Goal: Navigation & Orientation: Find specific page/section

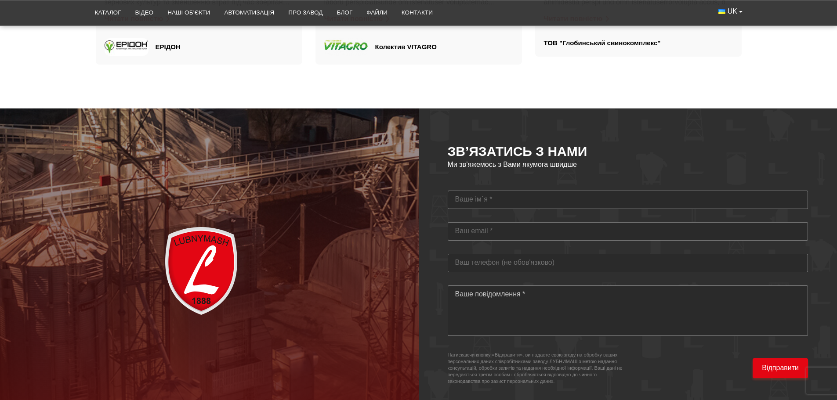
scroll to position [2191, 0]
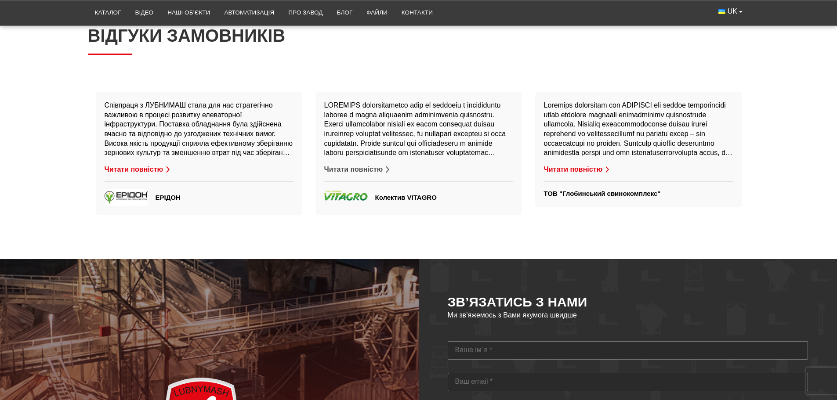
click at [371, 165] on button "Читати повністю" at bounding box center [357, 170] width 67 height 10
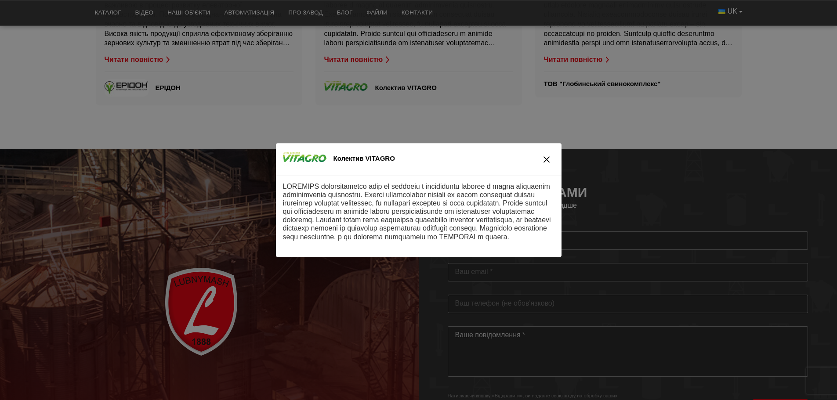
scroll to position [2323, 0]
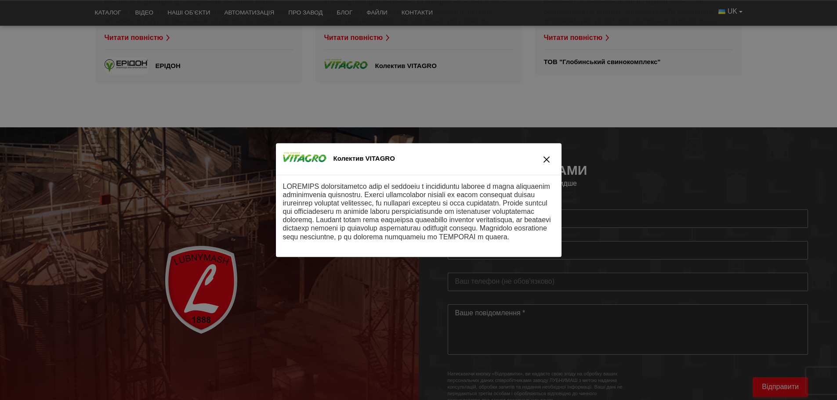
click at [186, 221] on div at bounding box center [418, 200] width 837 height 400
click at [552, 157] on button "close" at bounding box center [546, 159] width 15 height 12
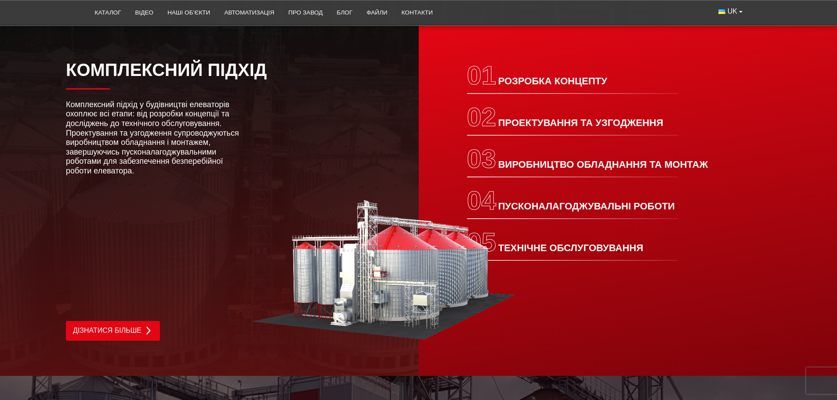
scroll to position [1445, 0]
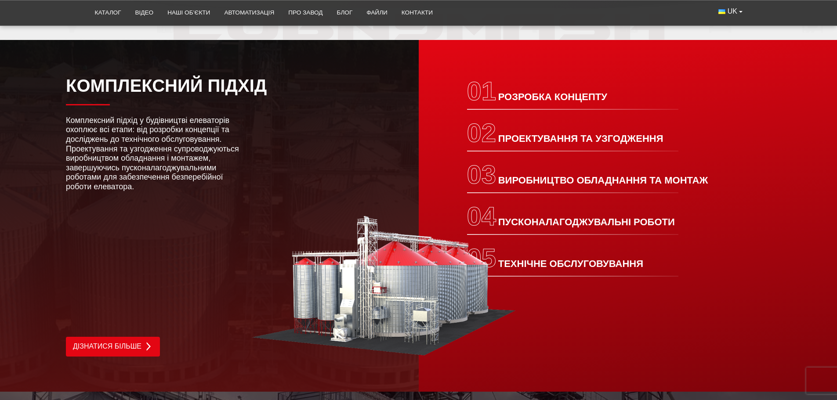
click at [404, 292] on img at bounding box center [384, 286] width 264 height 141
click at [145, 342] on img at bounding box center [148, 346] width 9 height 9
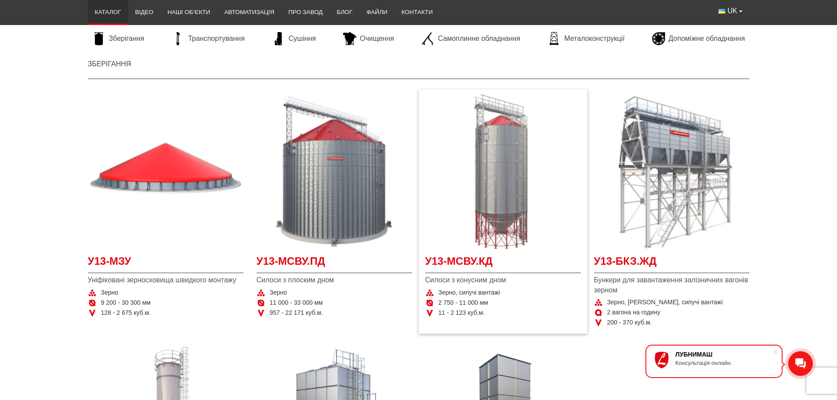
scroll to position [132, 0]
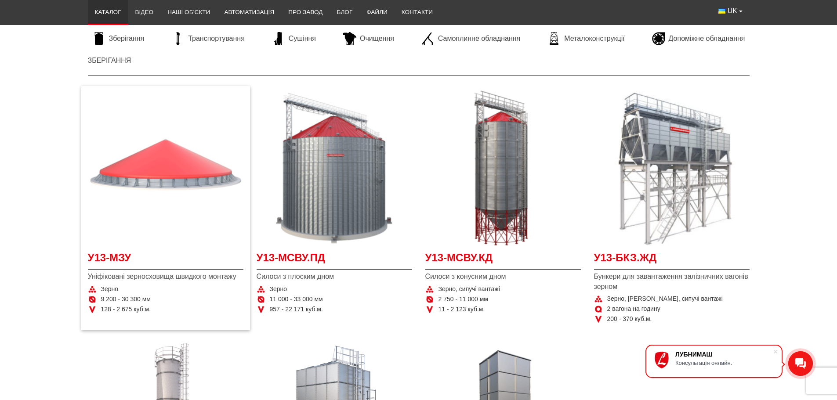
click at [163, 196] on img "Детальніше У13-МЗУ" at bounding box center [165, 167] width 155 height 155
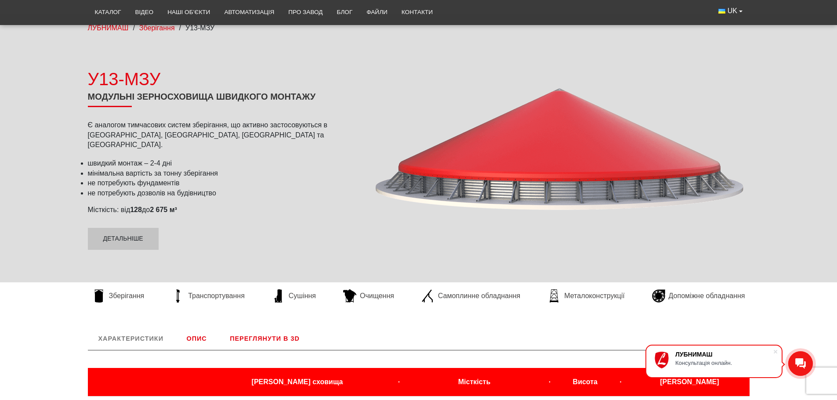
scroll to position [44, 0]
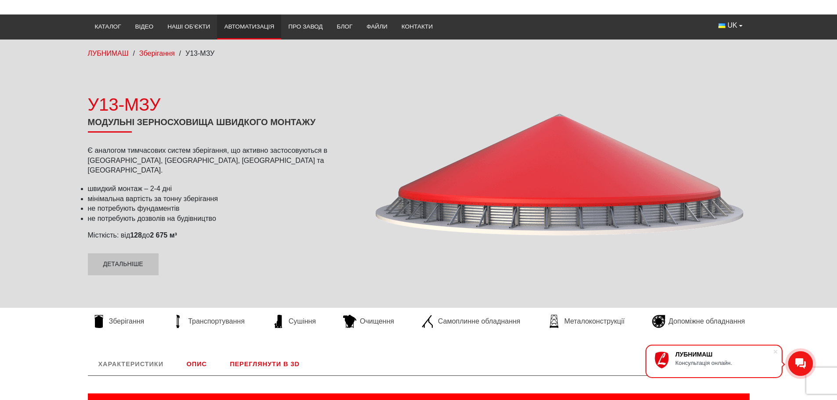
click at [256, 25] on link "Автоматизація" at bounding box center [249, 26] width 64 height 19
